Goal: Task Accomplishment & Management: Use online tool/utility

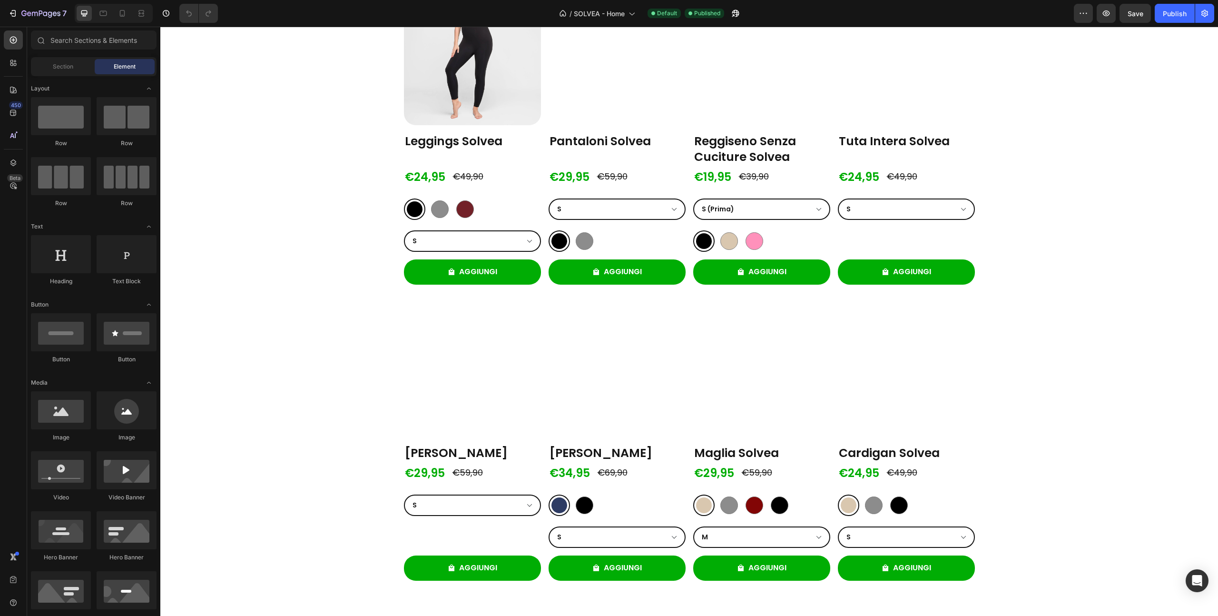
scroll to position [227, 0]
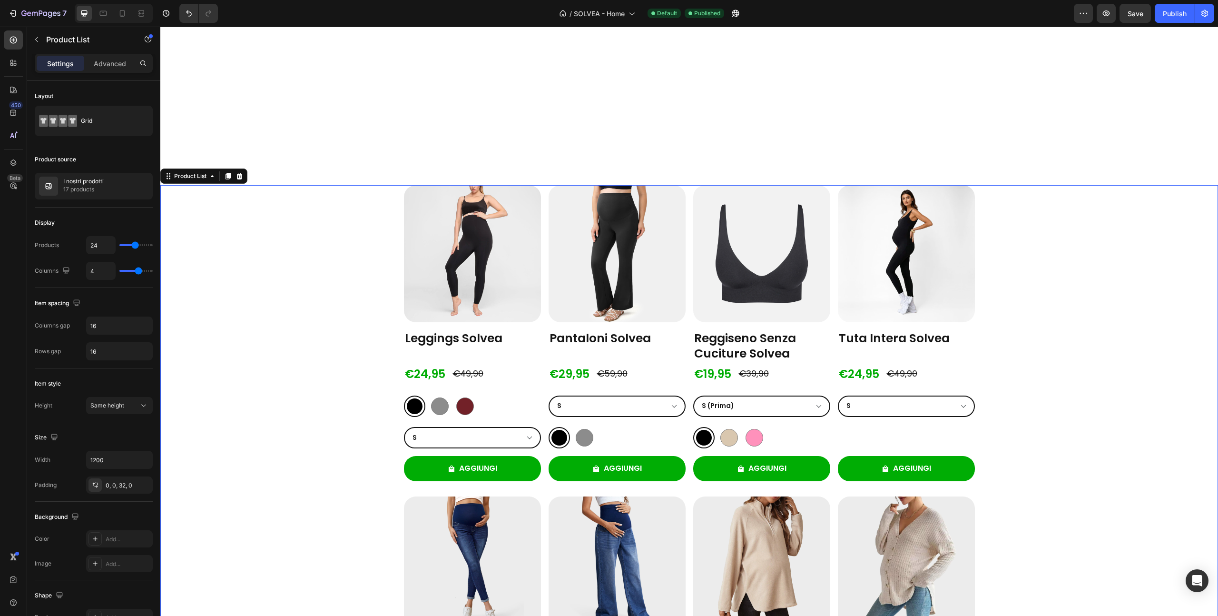
scroll to position [0, 0]
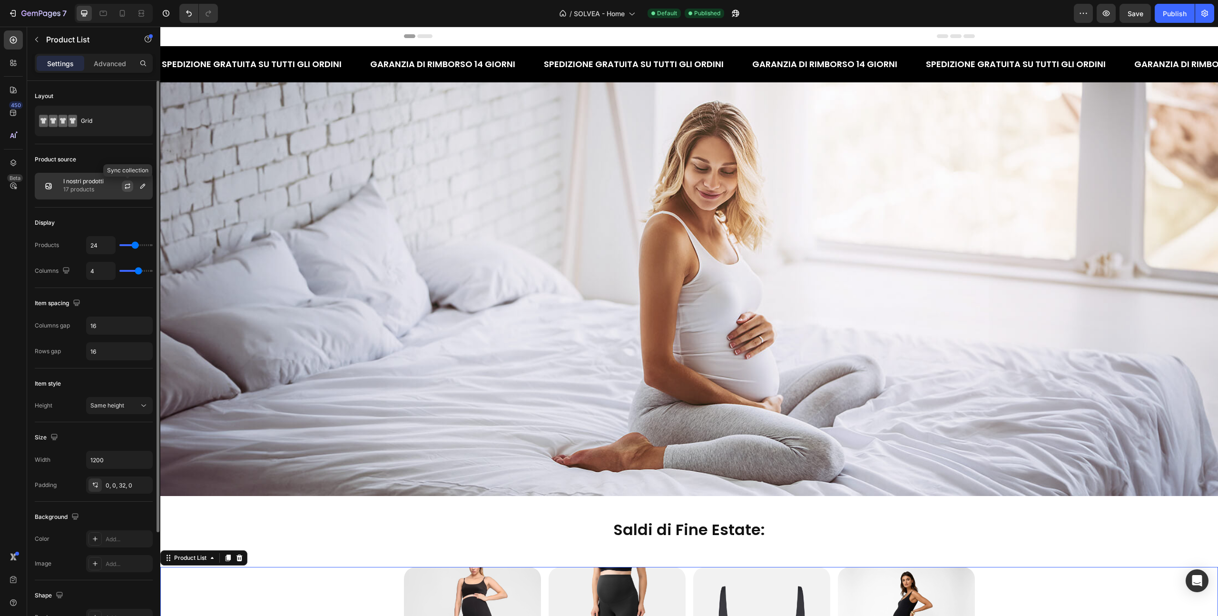
click at [126, 187] on icon "button" at bounding box center [128, 186] width 8 height 8
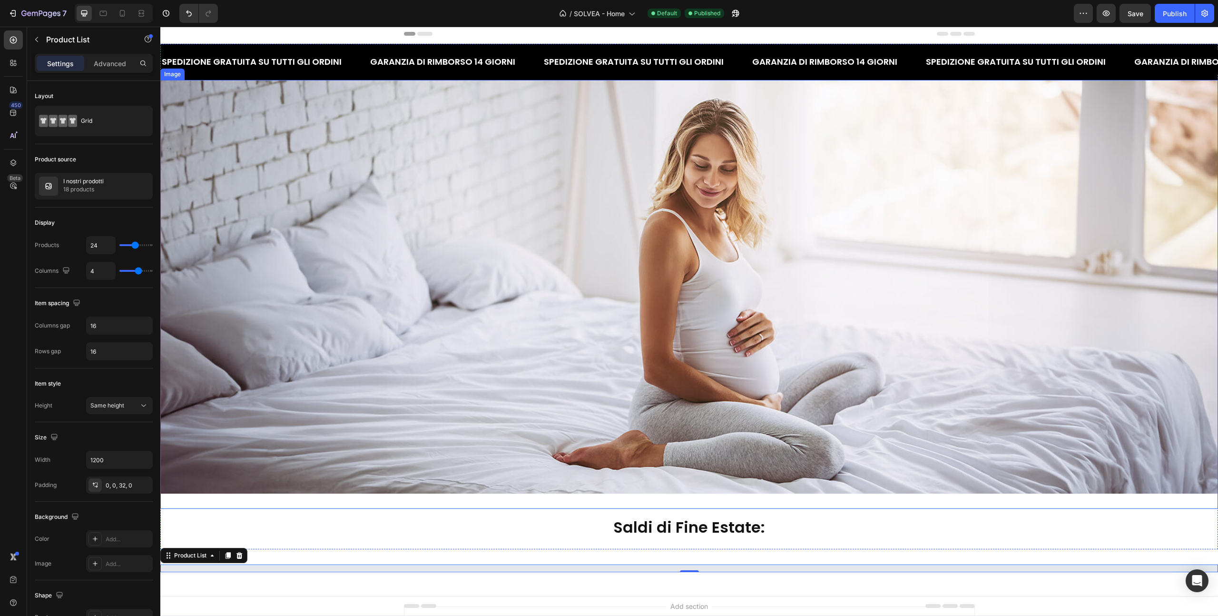
select select "M"
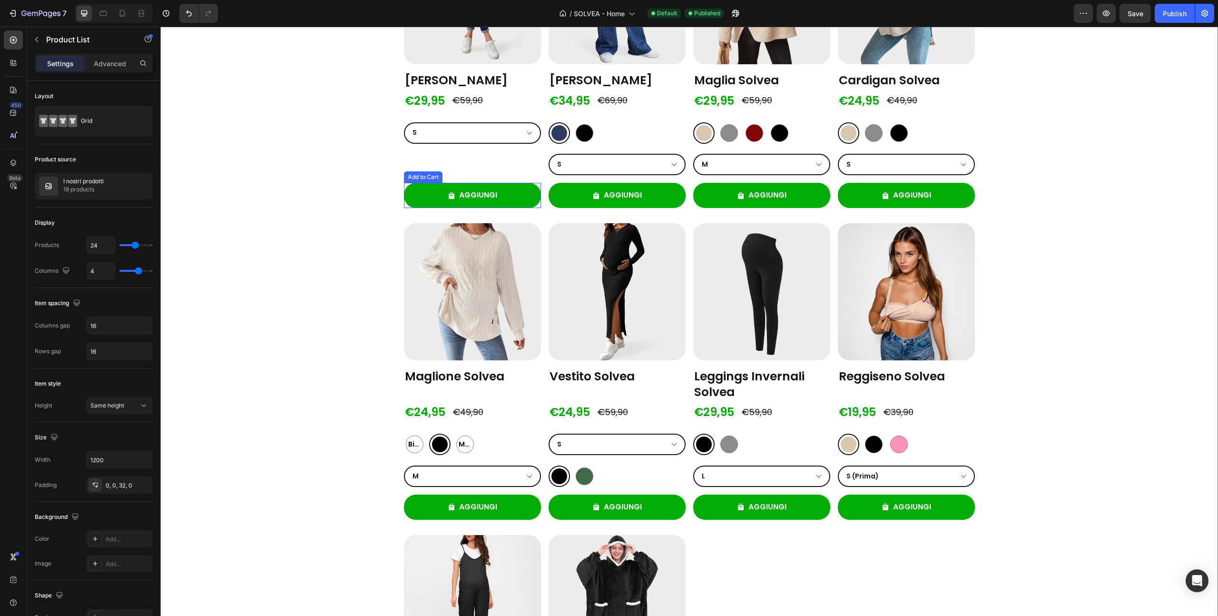
scroll to position [949, 0]
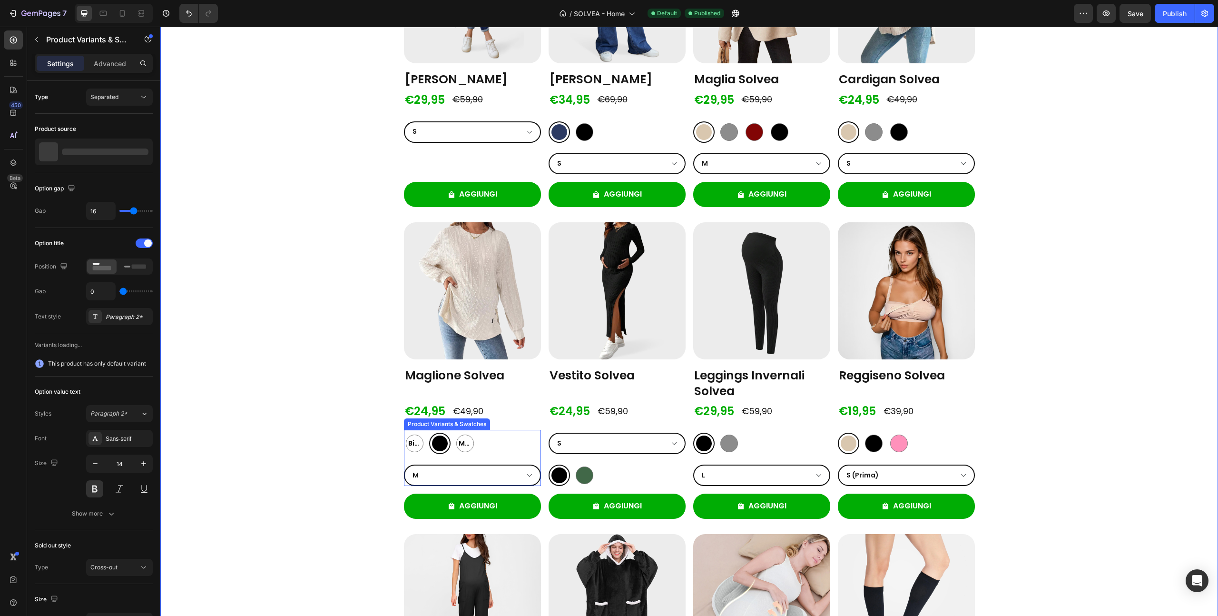
click at [514, 446] on div "[PERSON_NAME] [PERSON_NAME] [PERSON_NAME] Nero Nero [PERSON_NAME] [PERSON_NAME]…" at bounding box center [472, 443] width 137 height 21
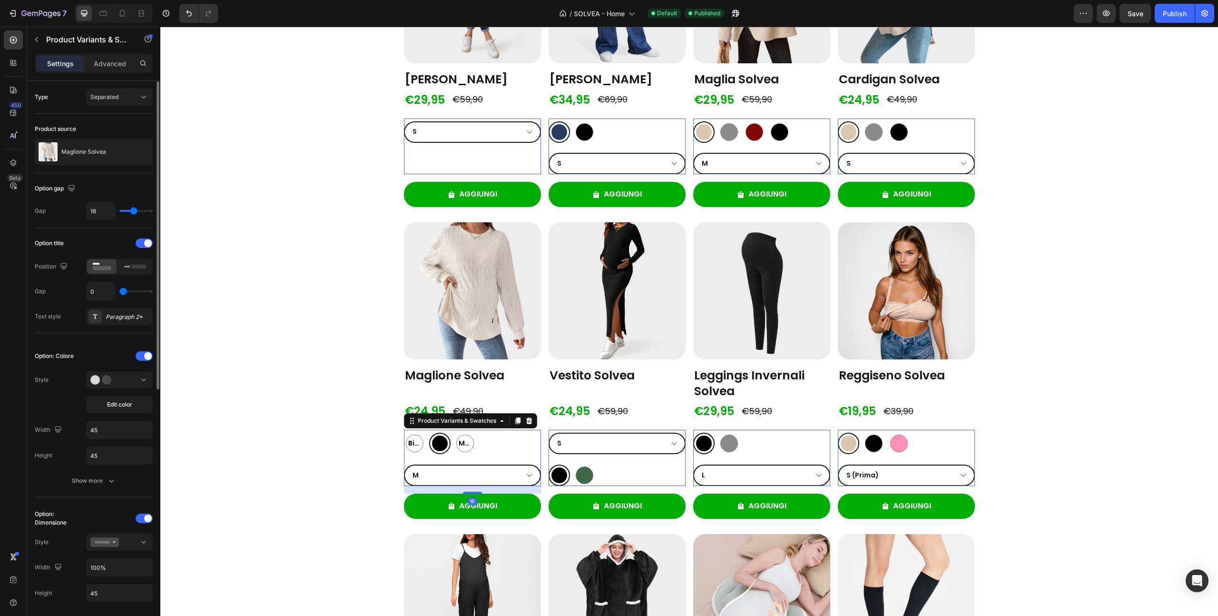
scroll to position [0, 0]
click at [121, 319] on div "Paragraph 2*" at bounding box center [128, 316] width 45 height 9
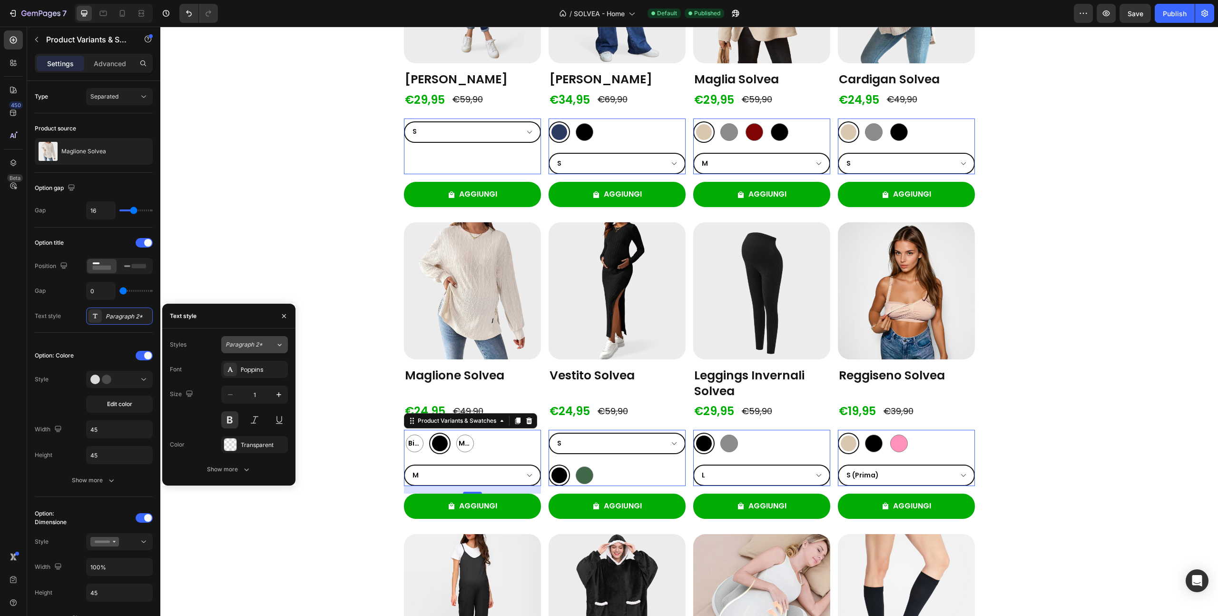
click at [244, 345] on span "Paragraph 2*" at bounding box center [244, 344] width 37 height 9
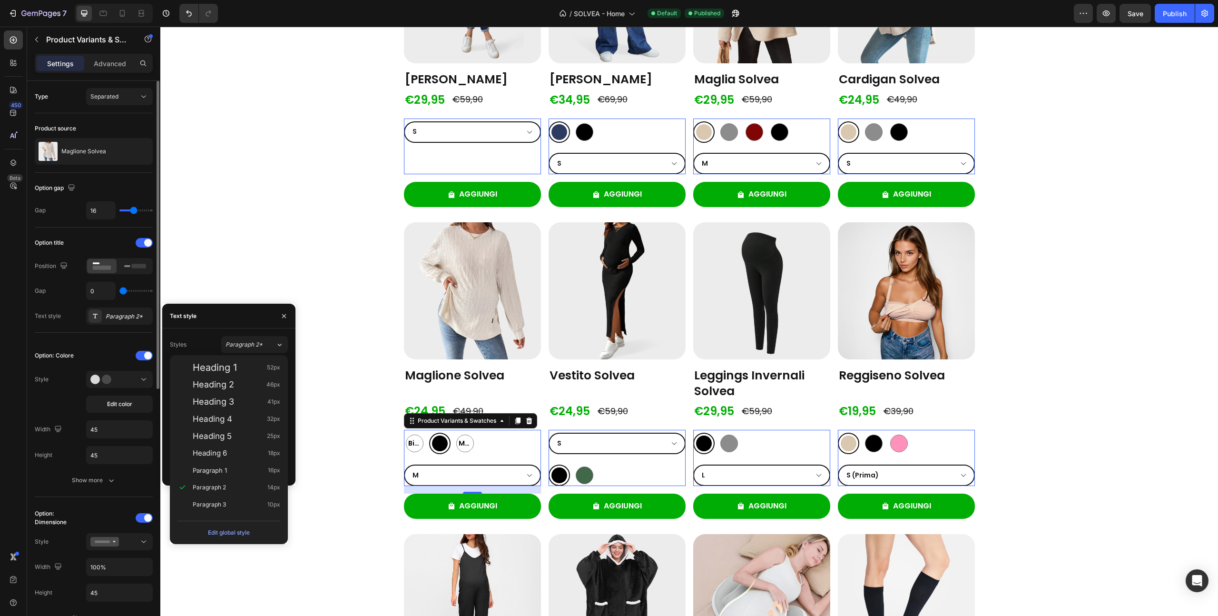
click at [69, 341] on div "Option: Colore Style Edit color Width 45 Height 45 Show more" at bounding box center [94, 418] width 118 height 157
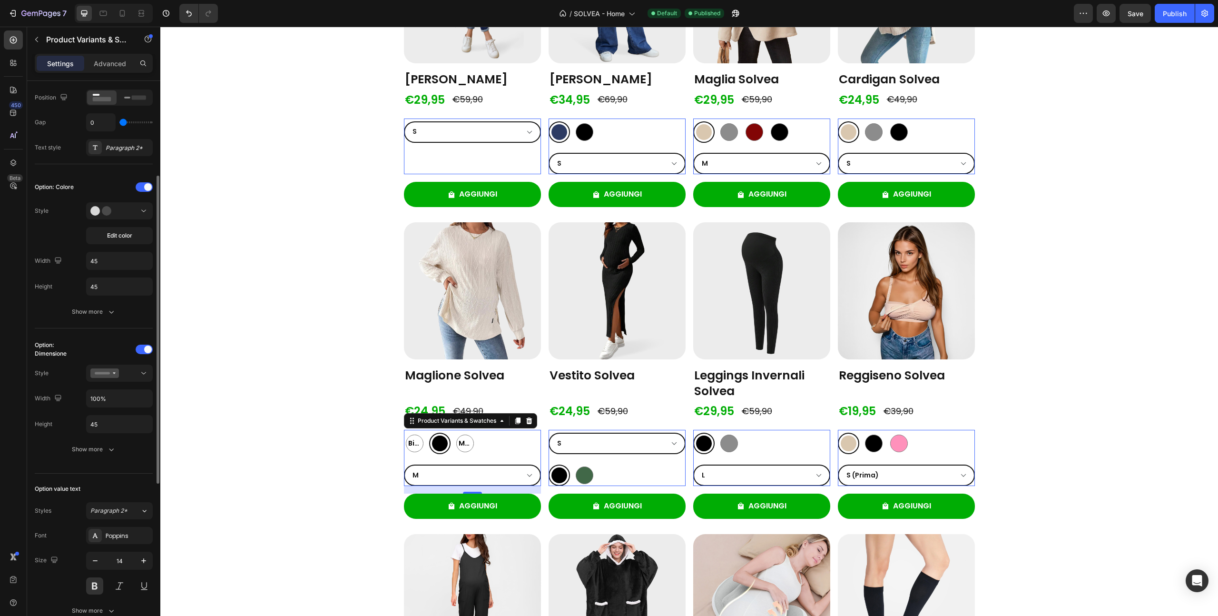
scroll to position [170, 0]
click at [110, 212] on icon at bounding box center [104, 210] width 29 height 10
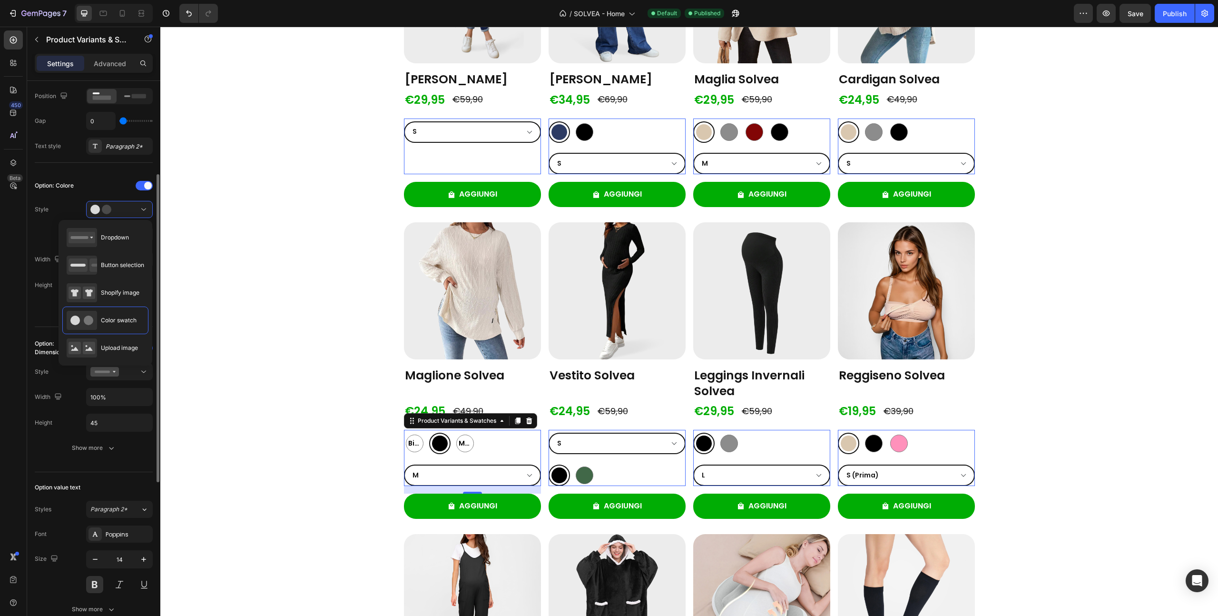
click at [41, 229] on div "Style Edit color" at bounding box center [94, 222] width 118 height 42
click at [119, 231] on span "Edit color" at bounding box center [119, 234] width 25 height 9
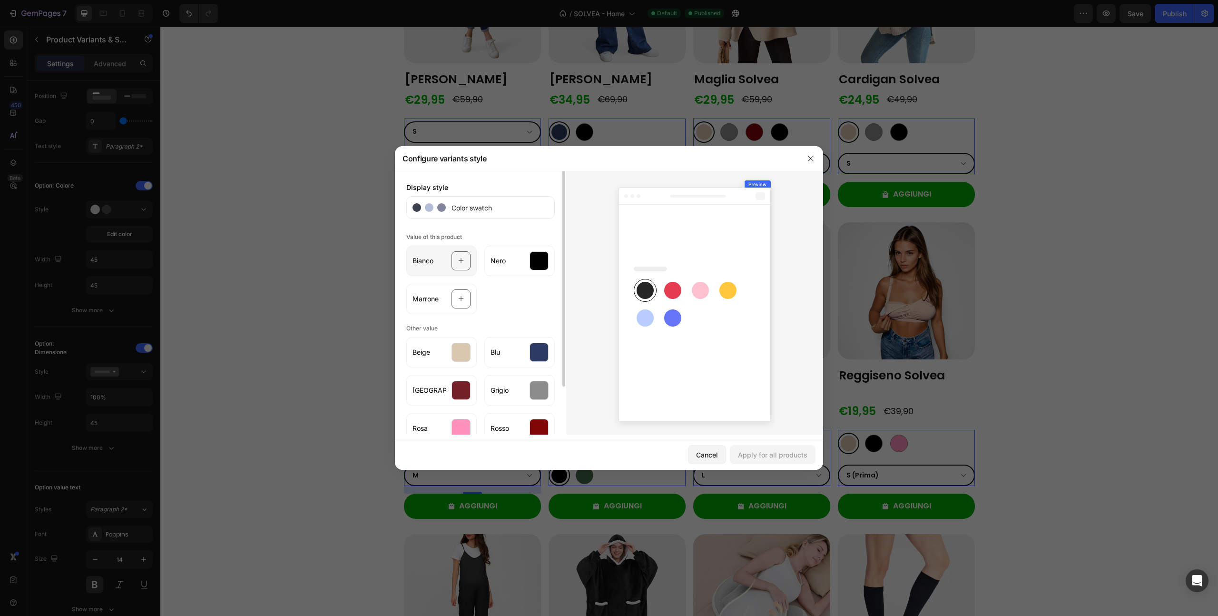
click at [458, 260] on icon at bounding box center [461, 261] width 6 height 18
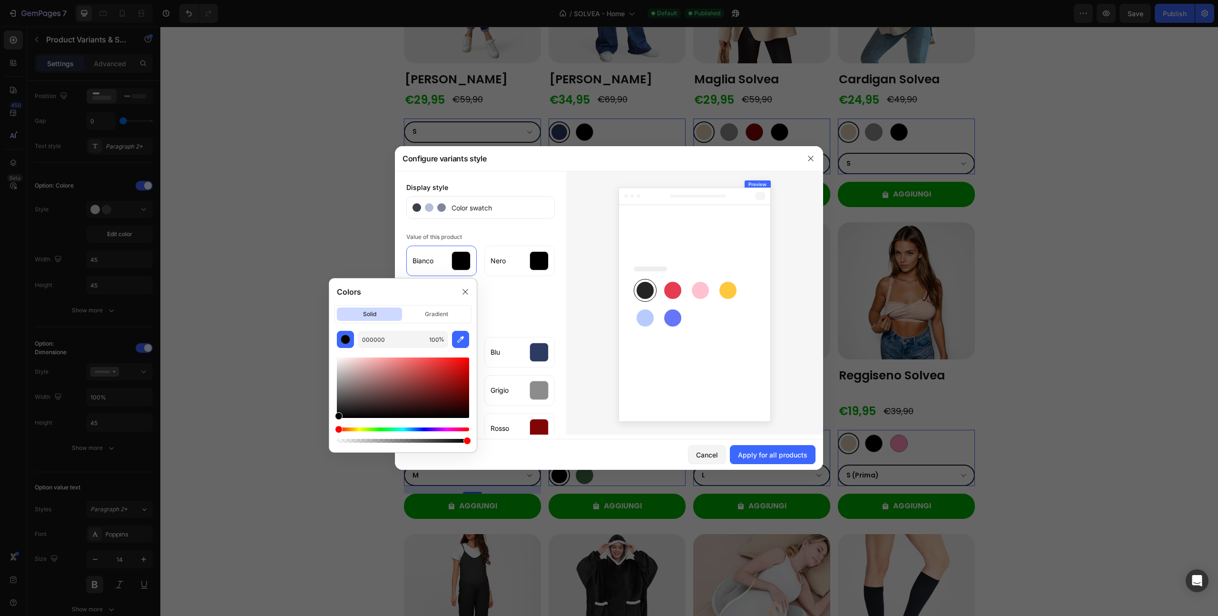
drag, startPoint x: 338, startPoint y: 429, endPoint x: 324, endPoint y: 433, distance: 14.3
click at [324, 0] on body "7 Version history / SOLVEA - Home Default Published Preview Save Publish 450 Be…" at bounding box center [609, 0] width 1218 height 0
drag, startPoint x: 345, startPoint y: 372, endPoint x: 333, endPoint y: 360, distance: 17.2
click at [333, 360] on div "F2F2F2 100 %" at bounding box center [403, 388] width 148 height 114
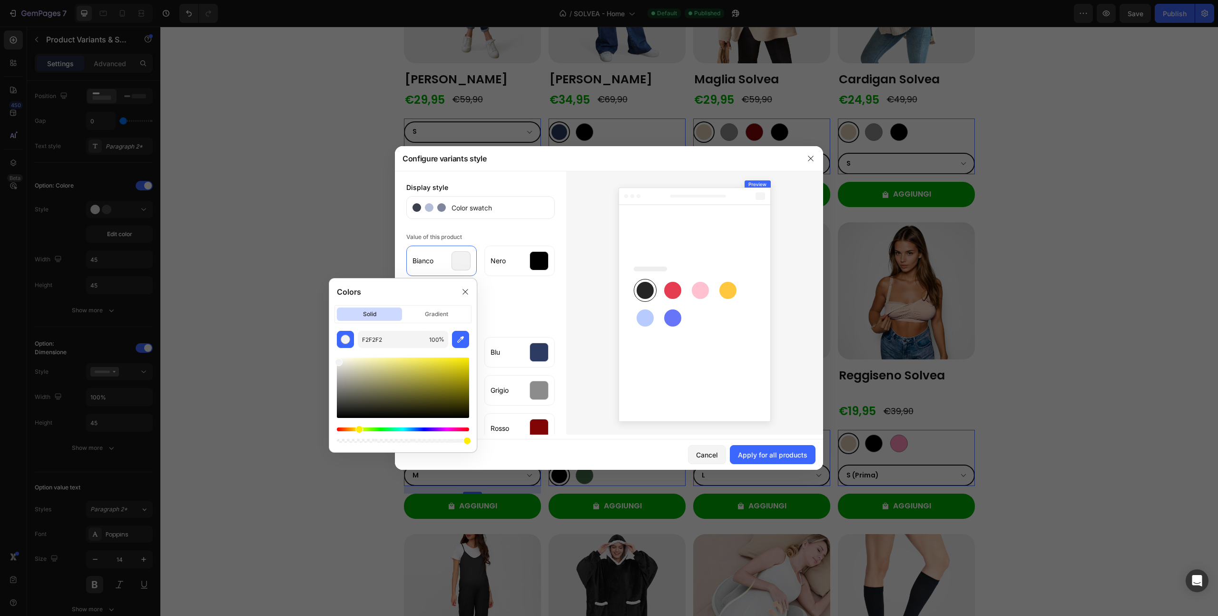
drag, startPoint x: 341, startPoint y: 430, endPoint x: 358, endPoint y: 433, distance: 16.8
click at [358, 433] on div "Hue" at bounding box center [360, 429] width 8 height 8
drag, startPoint x: 340, startPoint y: 362, endPoint x: 341, endPoint y: 352, distance: 10.5
click at [341, 352] on div at bounding box center [403, 396] width 132 height 97
click at [339, 357] on div at bounding box center [340, 360] width 8 height 8
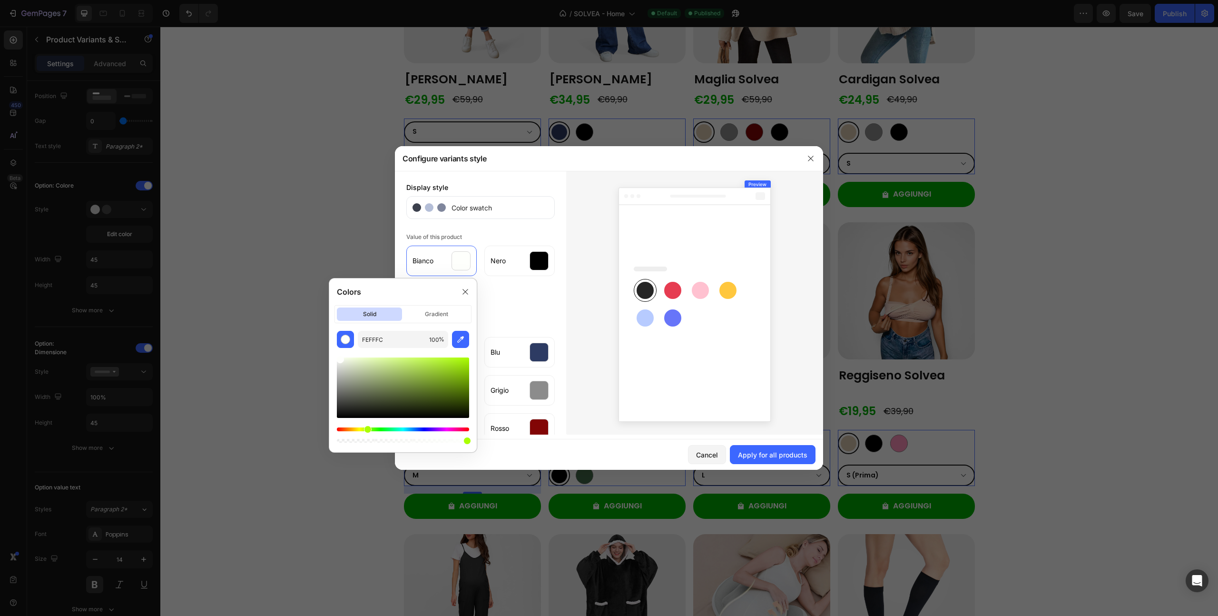
drag, startPoint x: 346, startPoint y: 431, endPoint x: 361, endPoint y: 432, distance: 14.3
click at [361, 432] on div at bounding box center [403, 434] width 132 height 15
drag, startPoint x: 365, startPoint y: 429, endPoint x: 359, endPoint y: 429, distance: 5.7
click at [359, 429] on div "Hue" at bounding box center [360, 429] width 8 height 8
drag, startPoint x: 341, startPoint y: 359, endPoint x: 336, endPoint y: 360, distance: 4.8
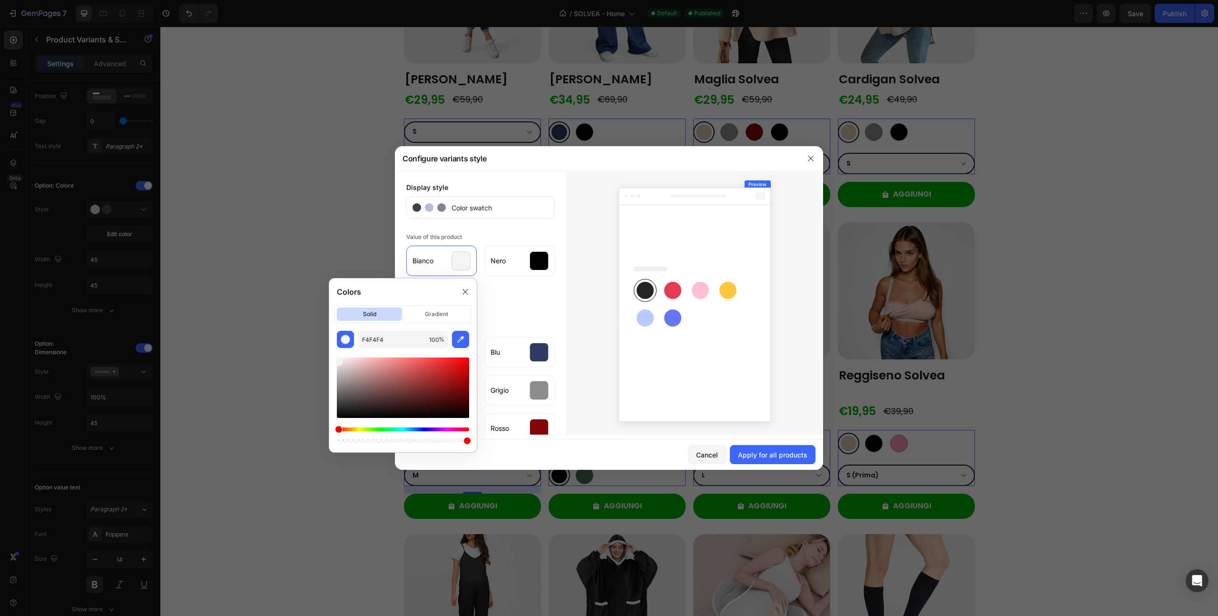
click at [336, 360] on div at bounding box center [339, 362] width 8 height 8
drag, startPoint x: 342, startPoint y: 429, endPoint x: 358, endPoint y: 429, distance: 16.2
click at [358, 429] on div "Hue" at bounding box center [360, 429] width 8 height 8
drag, startPoint x: 339, startPoint y: 363, endPoint x: 342, endPoint y: 358, distance: 5.8
click at [342, 358] on div at bounding box center [343, 360] width 8 height 8
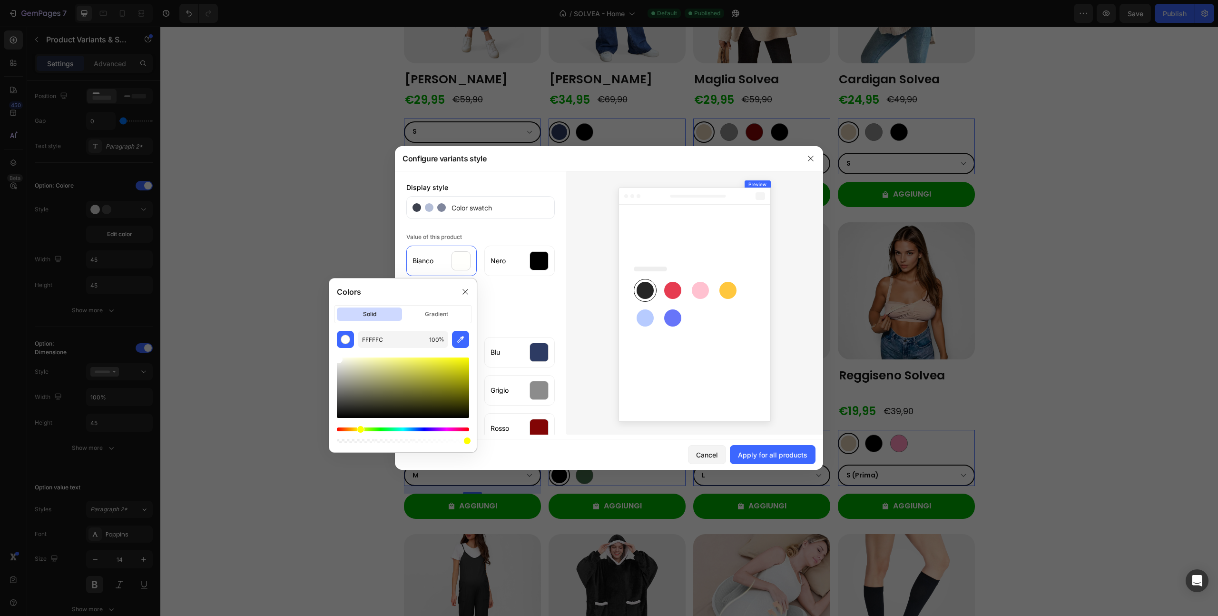
type input "FFFFFF"
drag, startPoint x: 342, startPoint y: 361, endPoint x: 338, endPoint y: 356, distance: 6.5
click at [338, 356] on div at bounding box center [339, 360] width 8 height 8
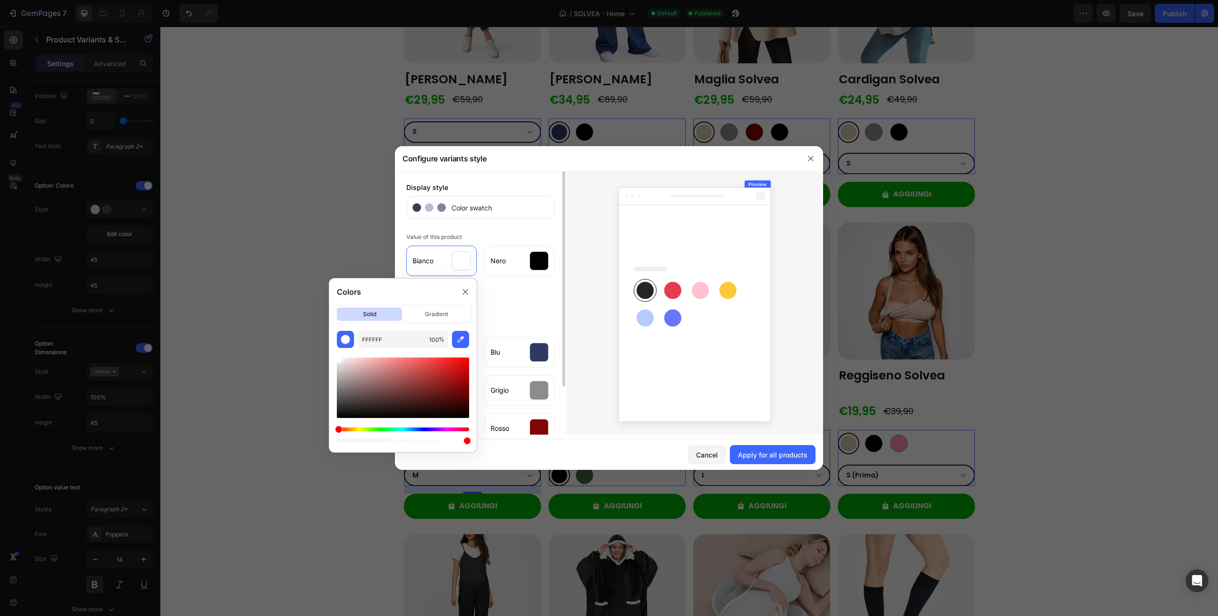
click at [511, 300] on div "[PERSON_NAME] Nero [PERSON_NAME]" at bounding box center [480, 278] width 148 height 72
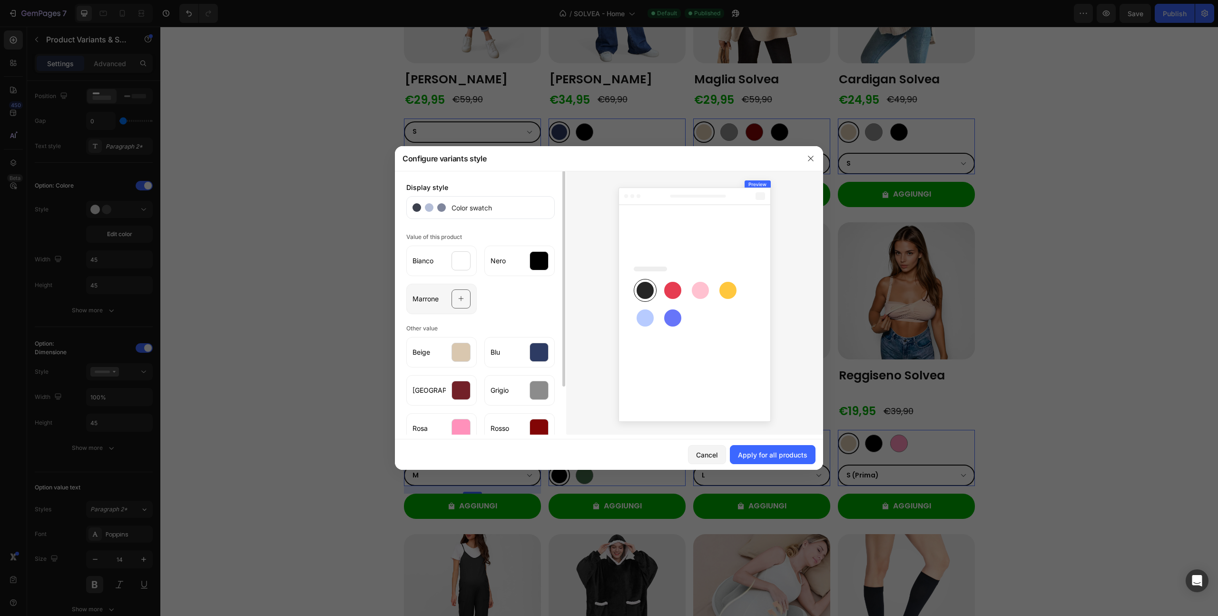
click at [455, 298] on div at bounding box center [461, 298] width 19 height 19
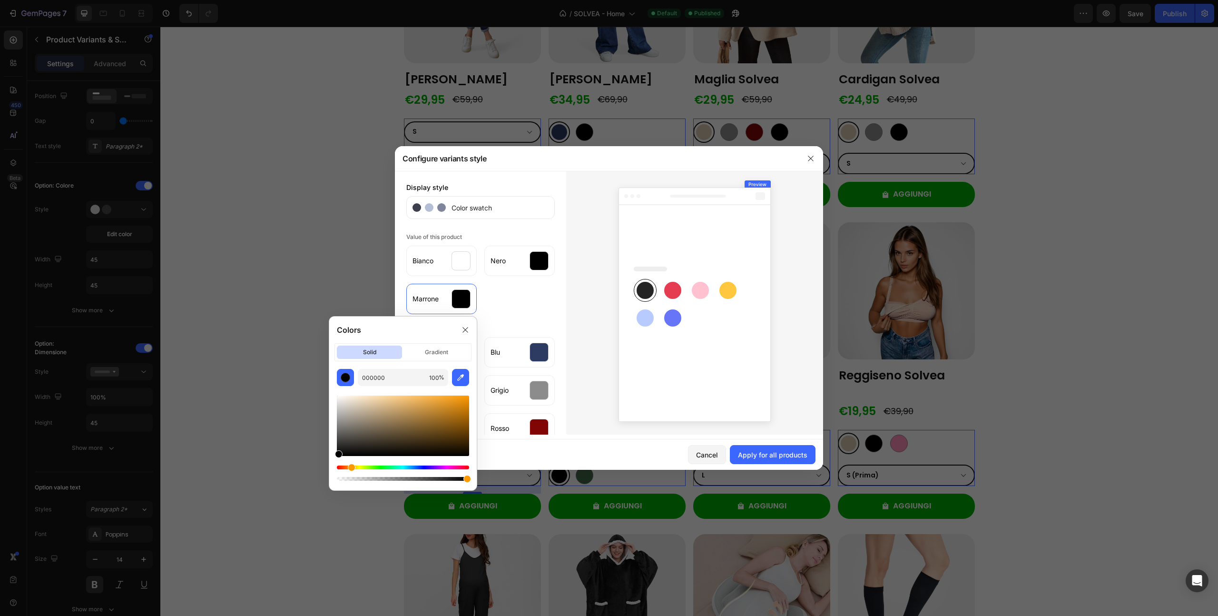
drag, startPoint x: 346, startPoint y: 469, endPoint x: 350, endPoint y: 470, distance: 5.0
click at [350, 470] on div "Hue" at bounding box center [352, 468] width 8 height 8
type input "B26E08"
drag, startPoint x: 339, startPoint y: 455, endPoint x: 464, endPoint y: 414, distance: 131.4
click at [464, 414] on div at bounding box center [465, 416] width 8 height 8
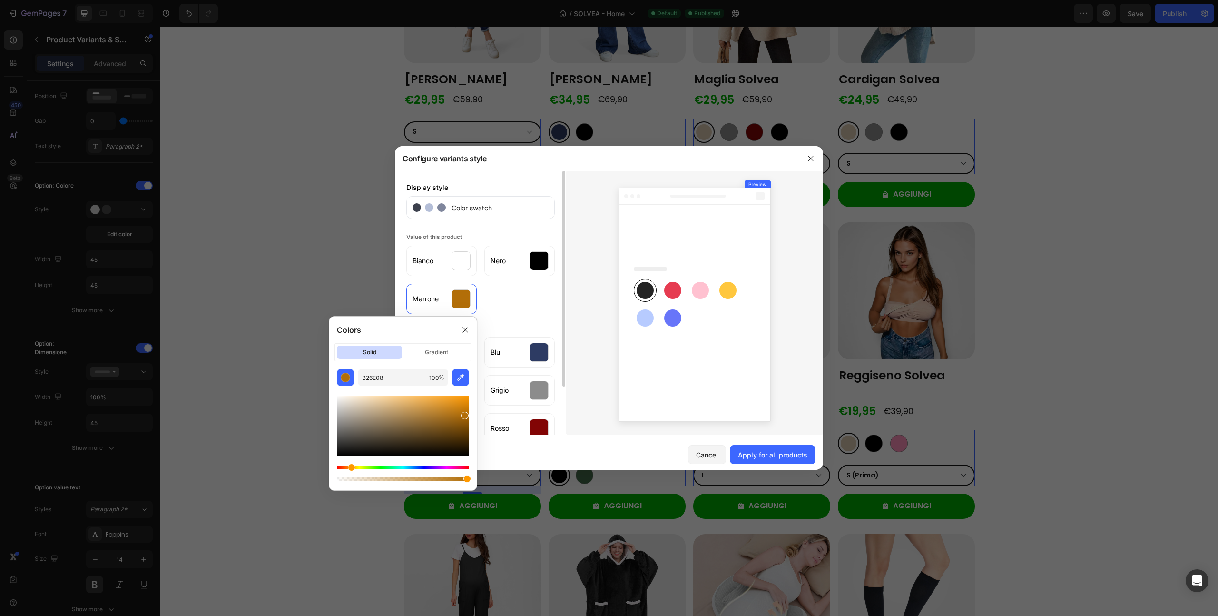
click at [512, 315] on div "Display style Color swatch Value of this product [PERSON_NAME] Nero [PERSON_NAM…" at bounding box center [480, 303] width 171 height 264
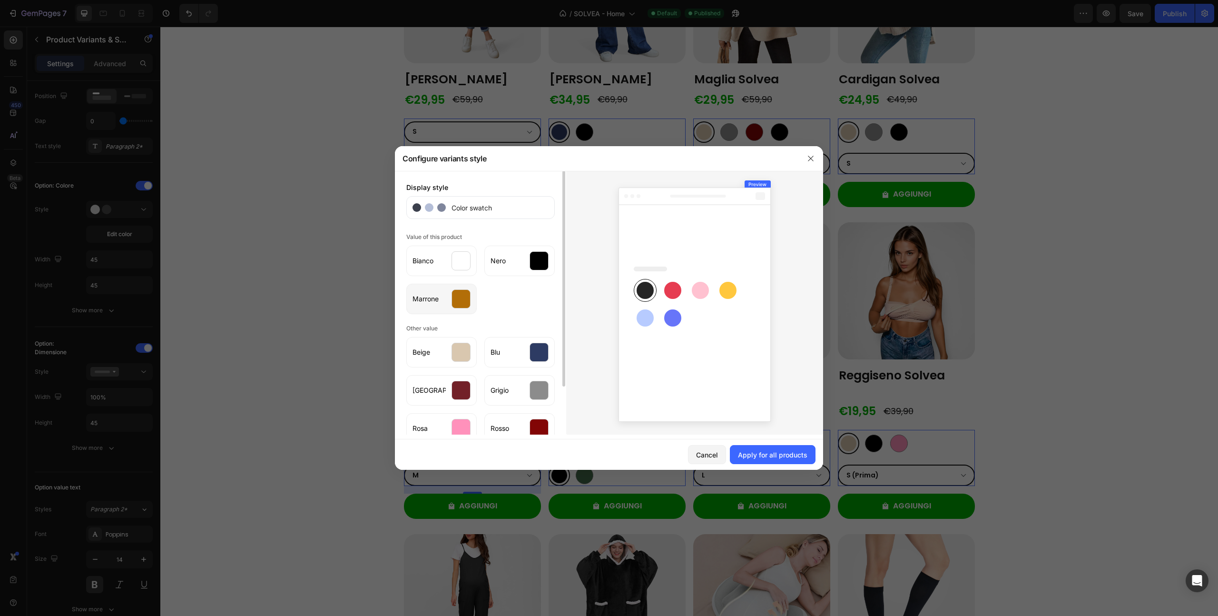
click at [462, 296] on div at bounding box center [461, 298] width 19 height 19
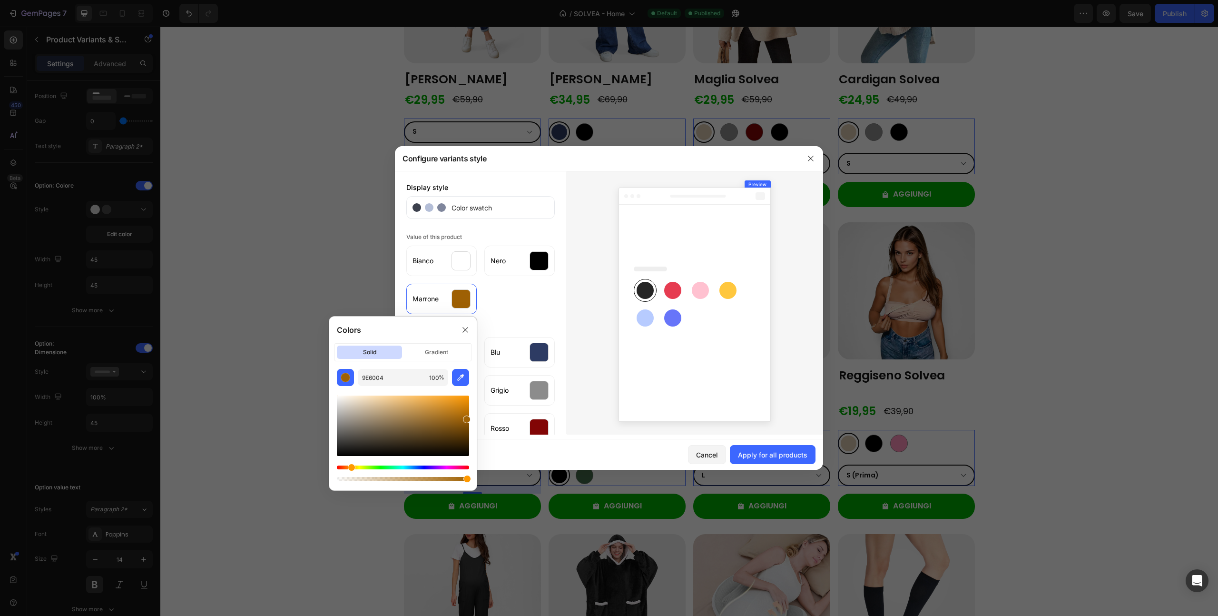
type input "A06204"
click at [466, 417] on div at bounding box center [467, 419] width 8 height 8
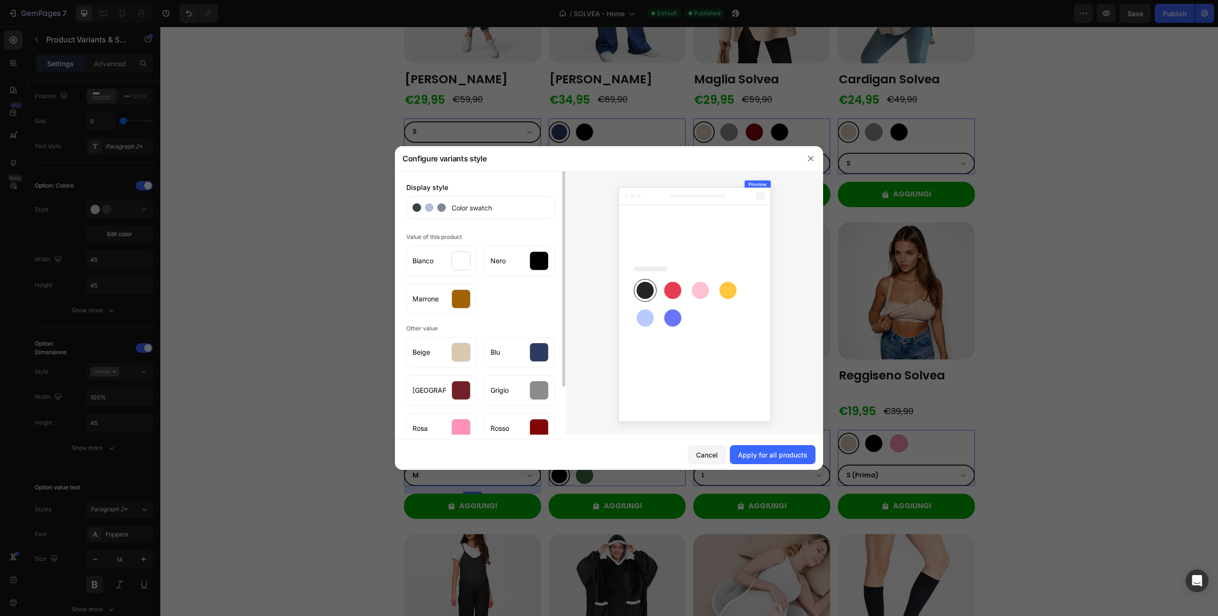
click at [503, 307] on div "[PERSON_NAME] Nero [PERSON_NAME]" at bounding box center [480, 278] width 148 height 72
click at [757, 455] on div "Apply for all products" at bounding box center [772, 455] width 69 height 10
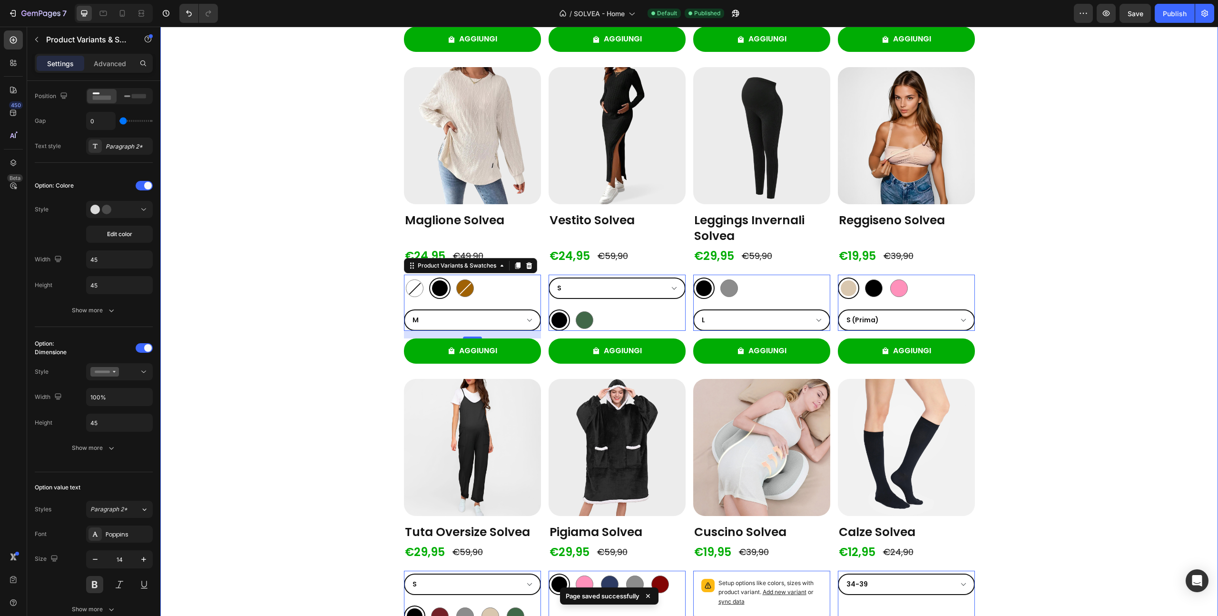
scroll to position [961, 0]
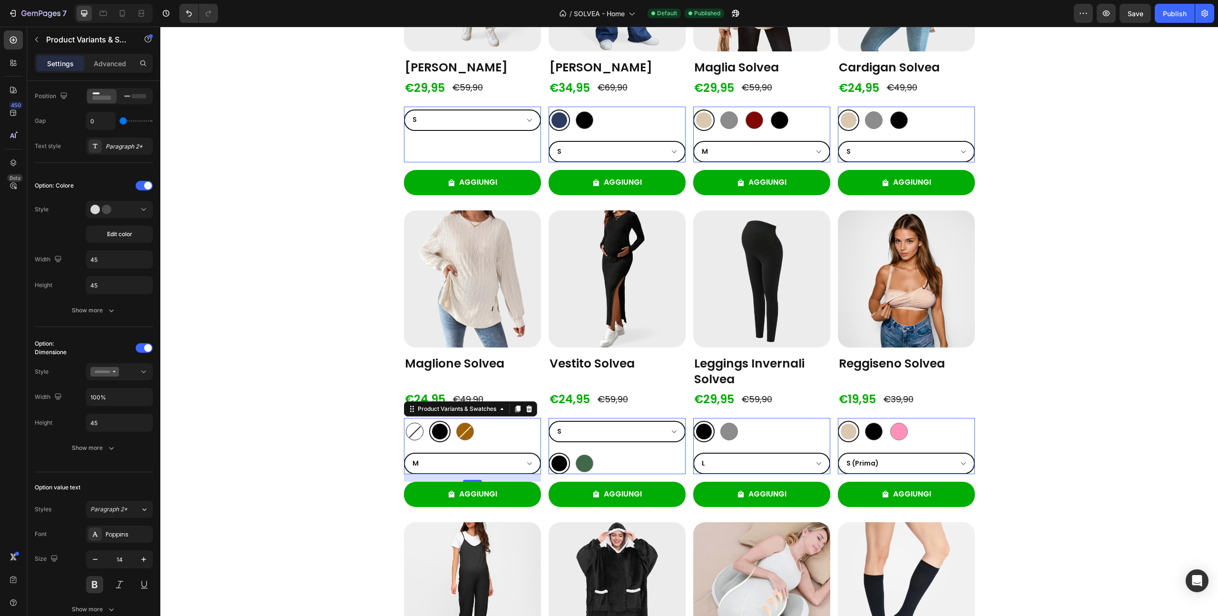
click at [411, 435] on div at bounding box center [415, 432] width 18 height 18
click at [404, 421] on input "[PERSON_NAME] [PERSON_NAME]" at bounding box center [404, 420] width 0 height 0
radio input "true"
click at [431, 435] on div at bounding box center [440, 432] width 18 height 18
click at [429, 421] on input "Nero Nero" at bounding box center [429, 420] width 0 height 0
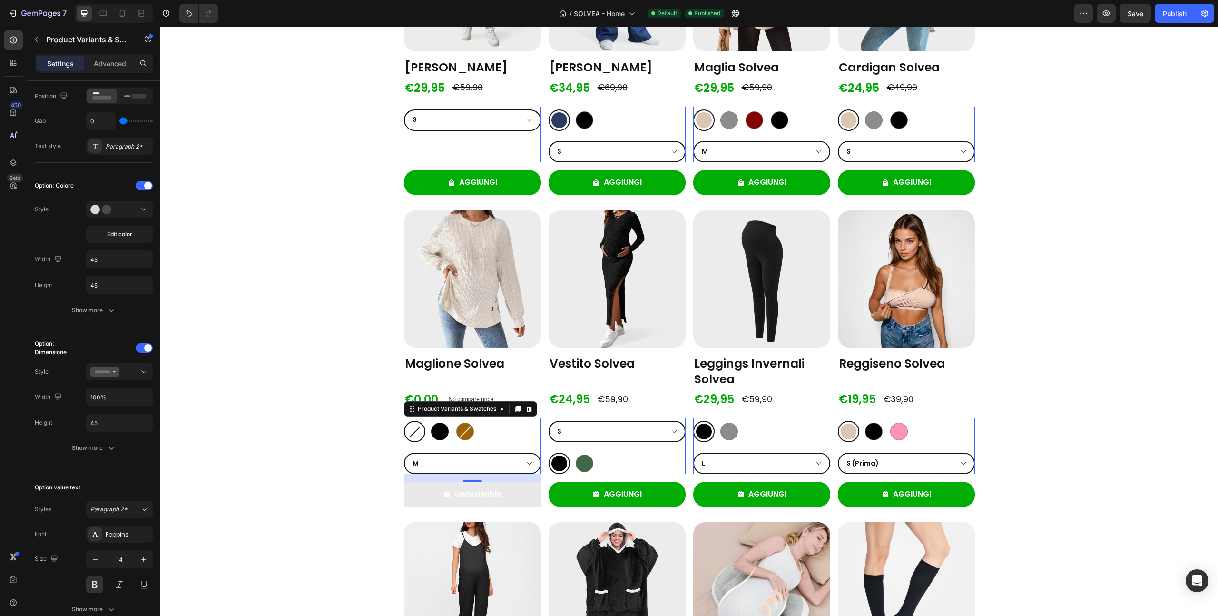
radio input "true"
click at [467, 435] on div at bounding box center [465, 432] width 18 height 18
click at [455, 421] on input "[PERSON_NAME] [PERSON_NAME]" at bounding box center [454, 420] width 0 height 0
radio input "true"
click at [438, 434] on div at bounding box center [440, 432] width 18 height 18
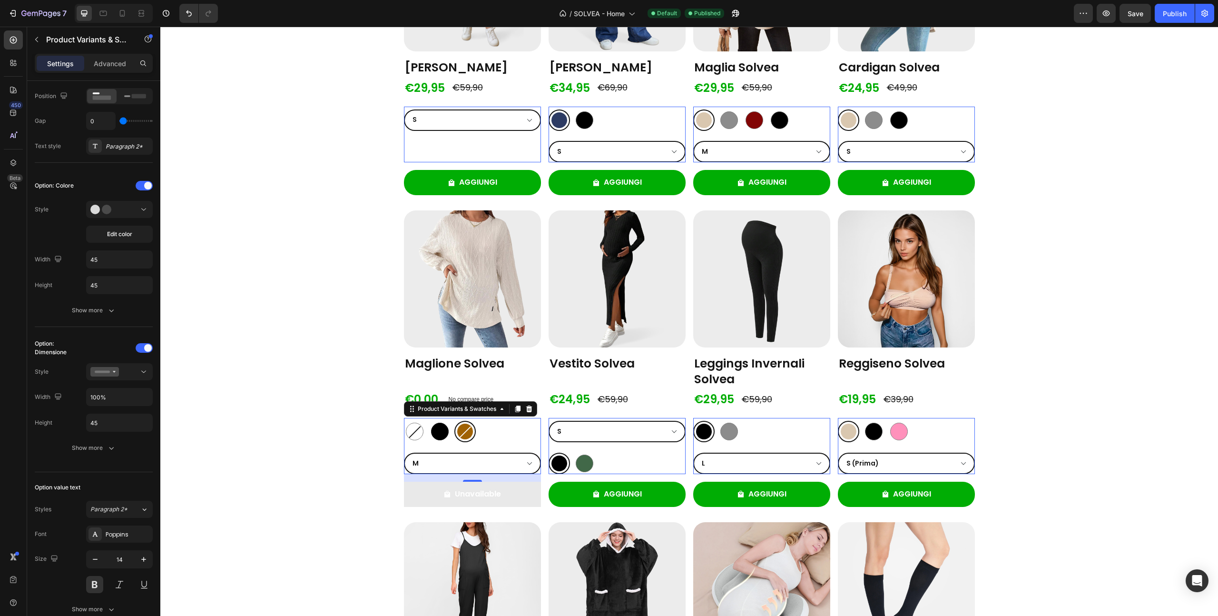
click at [429, 421] on input "Nero Nero" at bounding box center [429, 420] width 0 height 0
radio input "true"
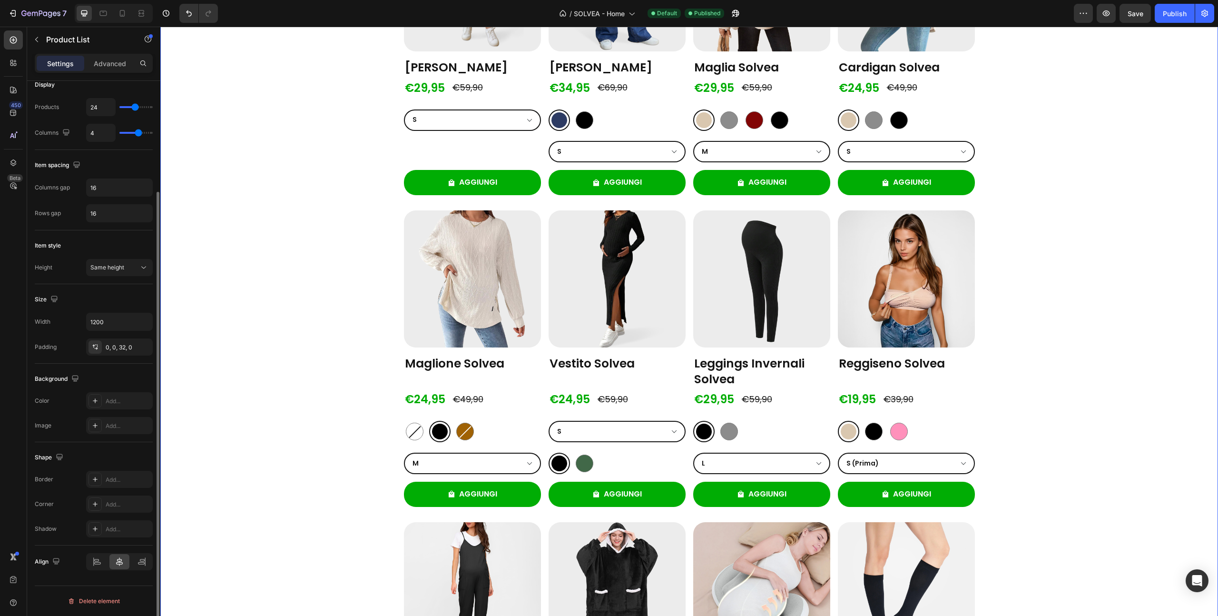
click at [325, 430] on div "Product Images Leggings Solvea Product Title €24,95 Product Price Product Price…" at bounding box center [689, 362] width 1058 height 1519
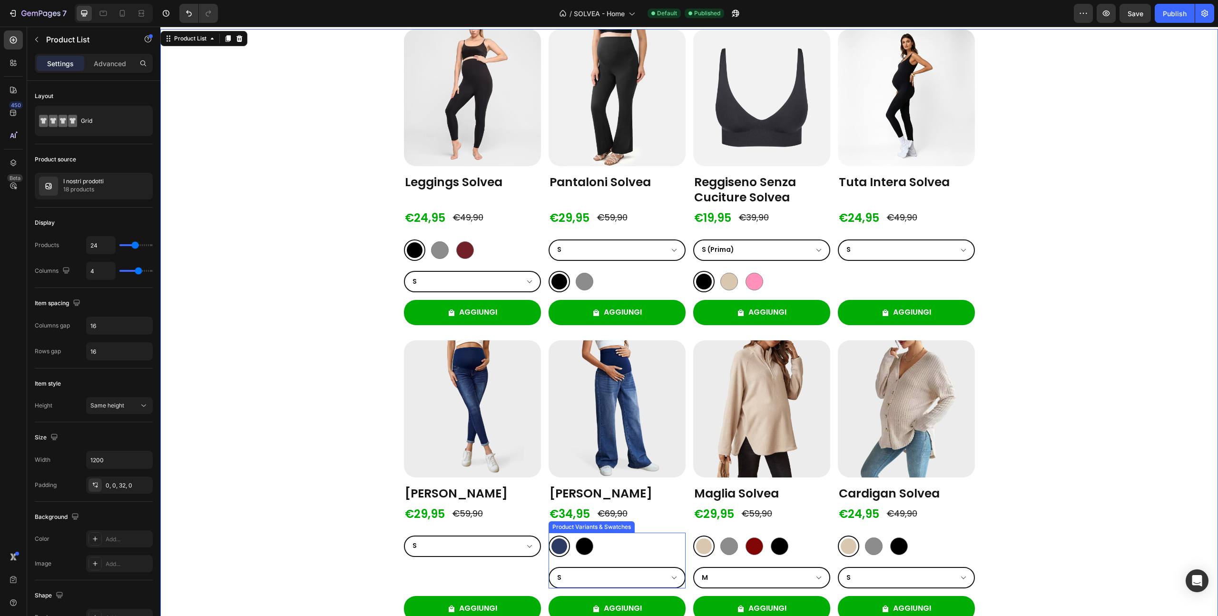
scroll to position [0, 0]
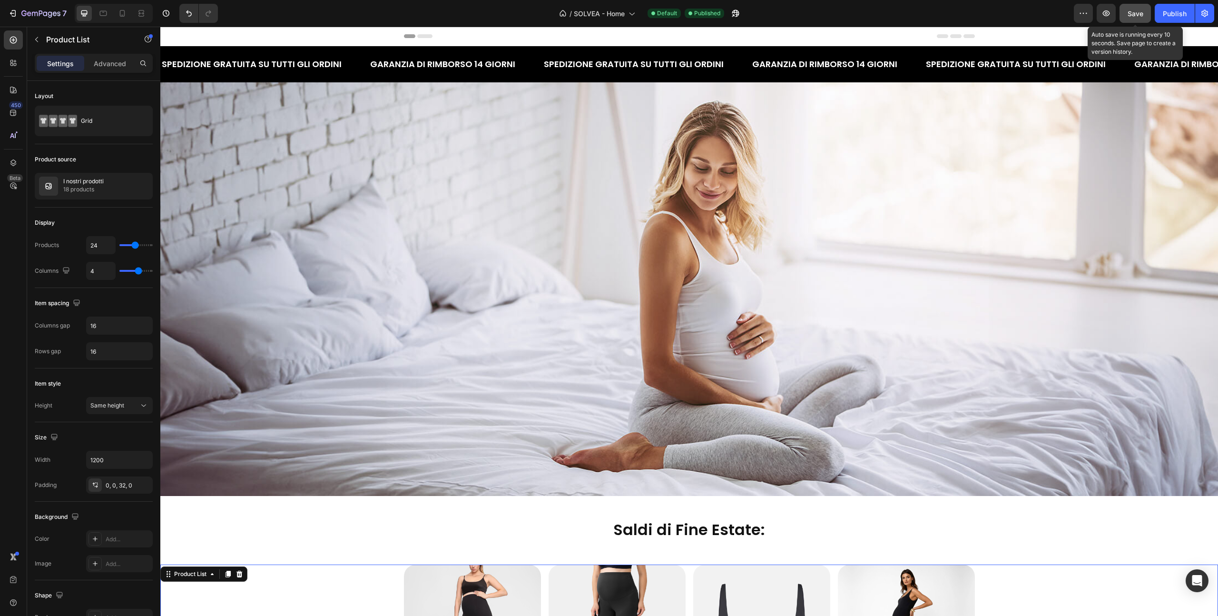
click at [1137, 16] on span "Save" at bounding box center [1136, 14] width 16 height 8
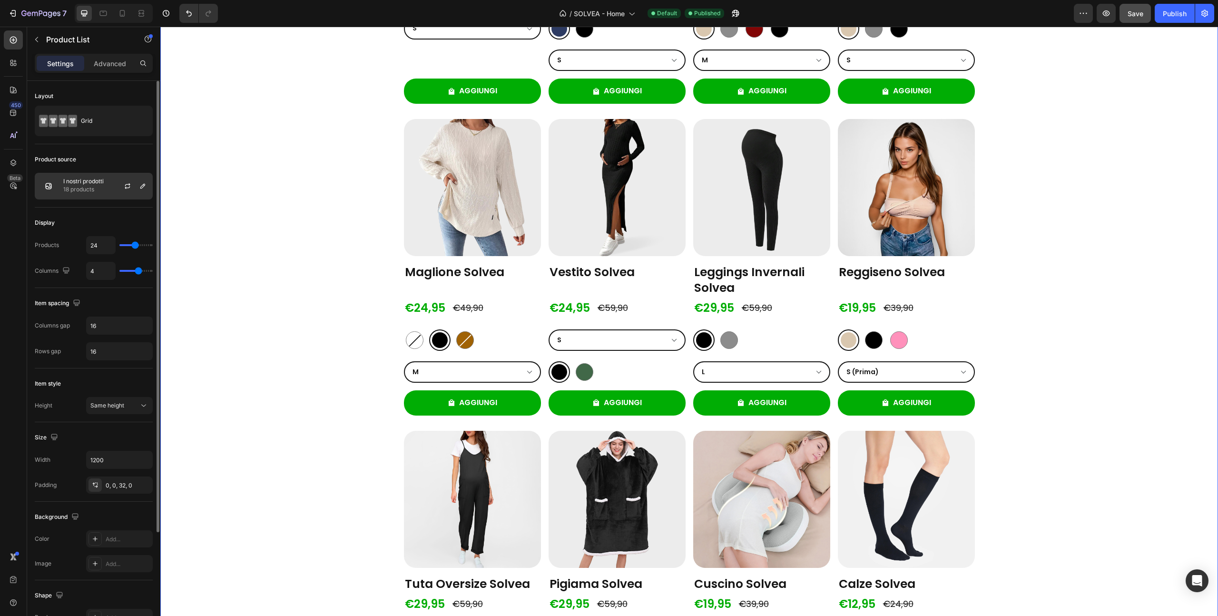
scroll to position [1, 0]
click at [125, 186] on icon "button" at bounding box center [127, 186] width 5 height 3
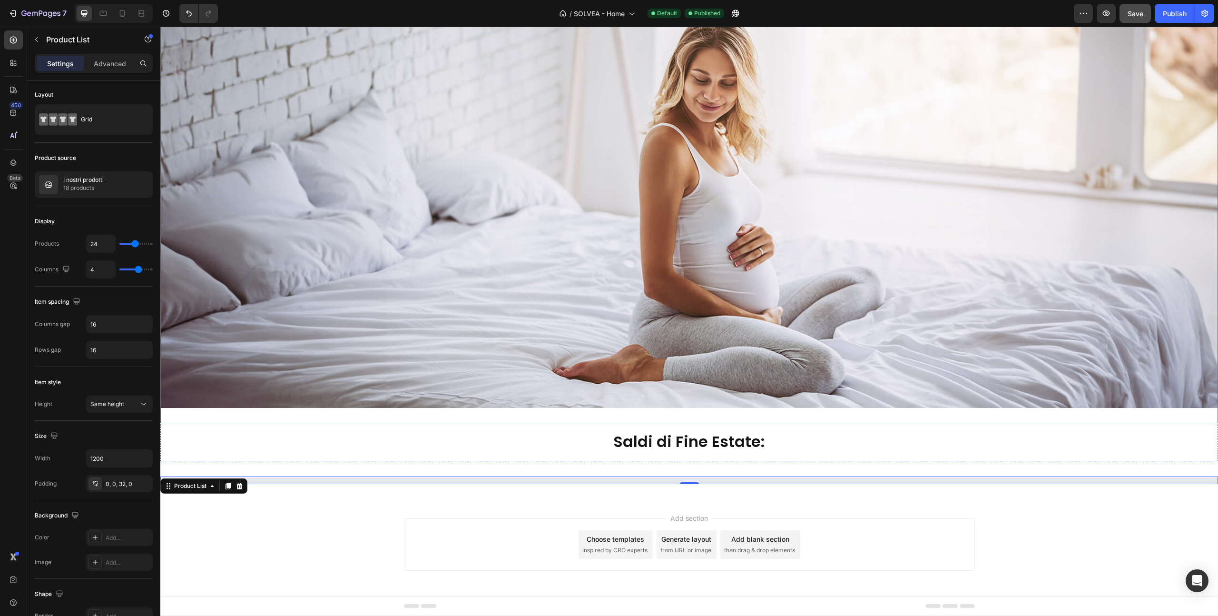
select select "M"
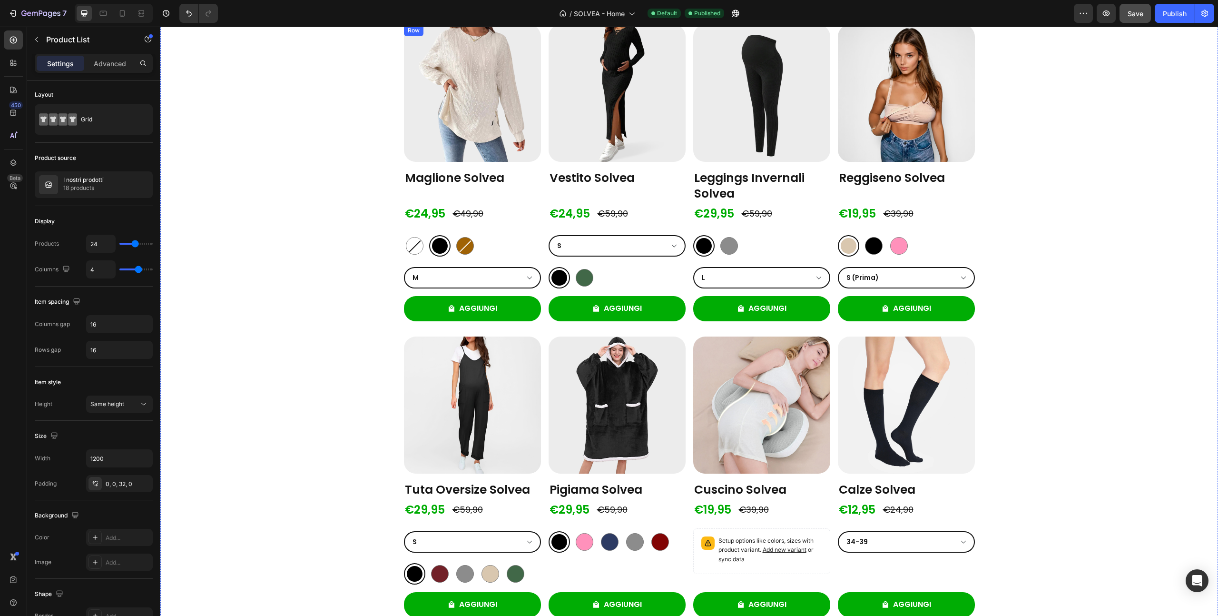
scroll to position [1023, 0]
